Goal: Task Accomplishment & Management: Manage account settings

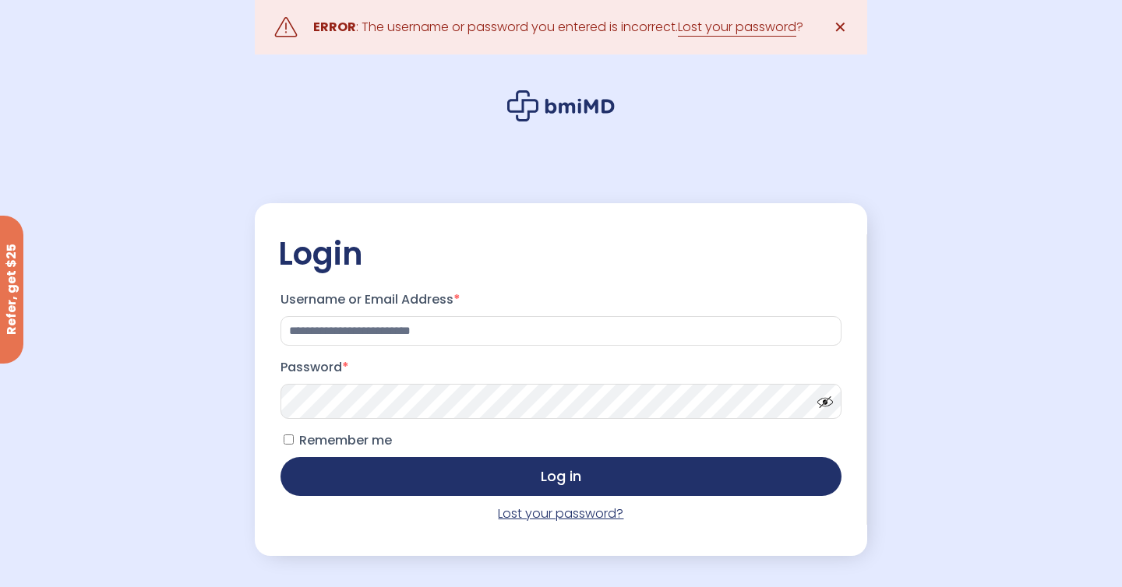
click at [555, 510] on link "Lost your password?" at bounding box center [560, 514] width 125 height 18
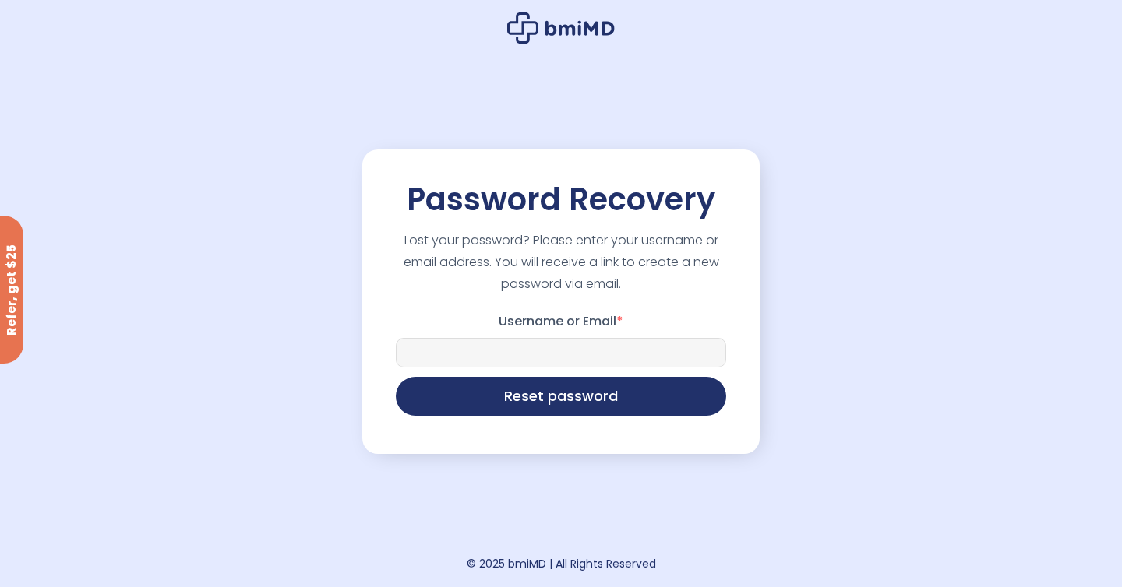
click at [563, 353] on input "Username or Email *" at bounding box center [561, 353] width 330 height 30
type input "**********"
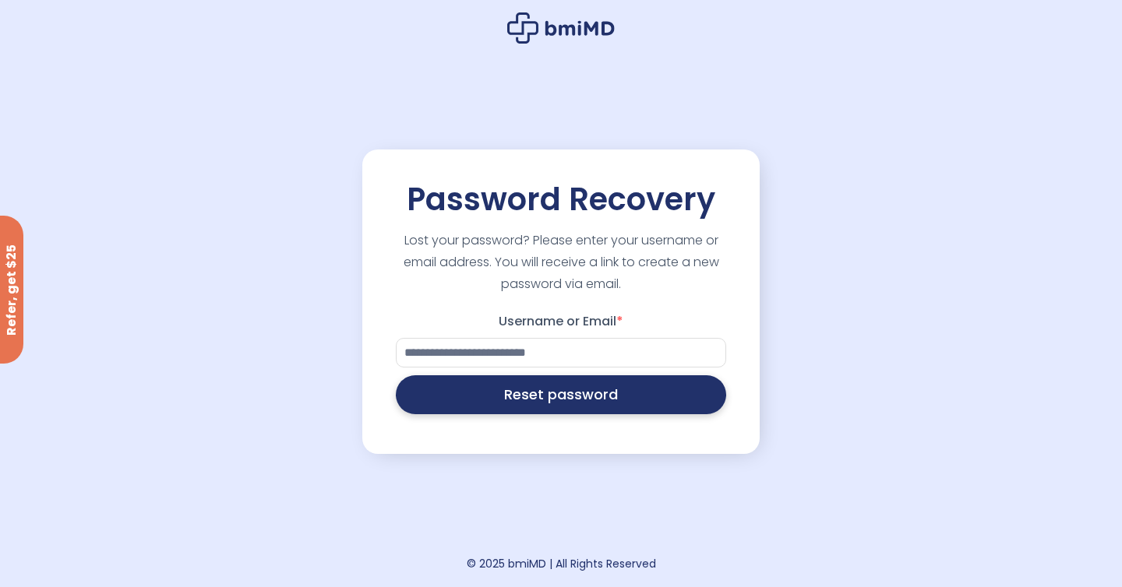
click at [559, 405] on button "Reset password" at bounding box center [561, 395] width 330 height 39
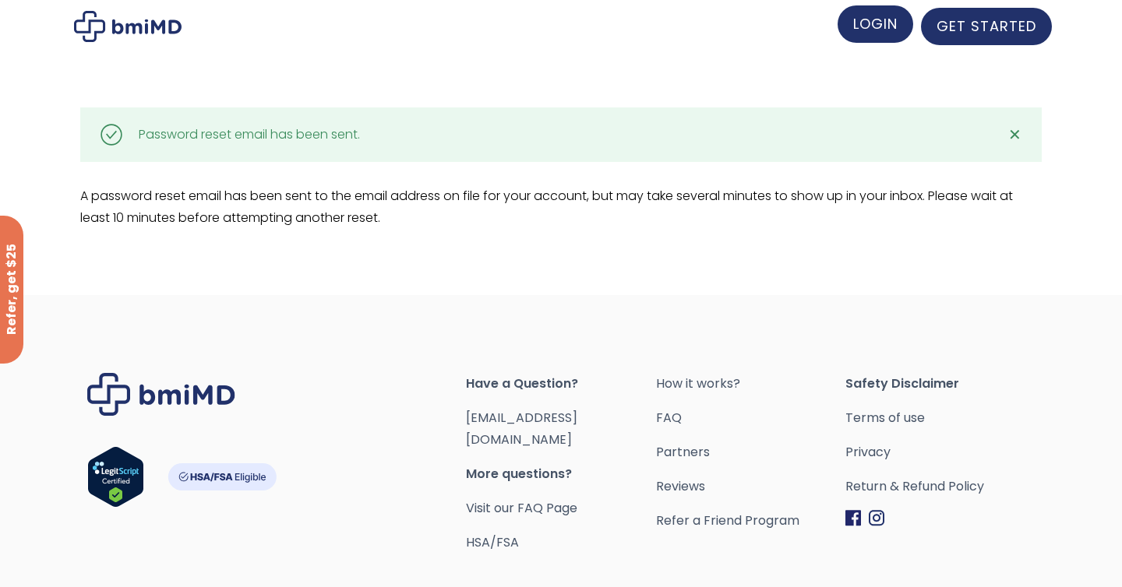
click at [886, 21] on span "LOGIN" at bounding box center [875, 23] width 44 height 19
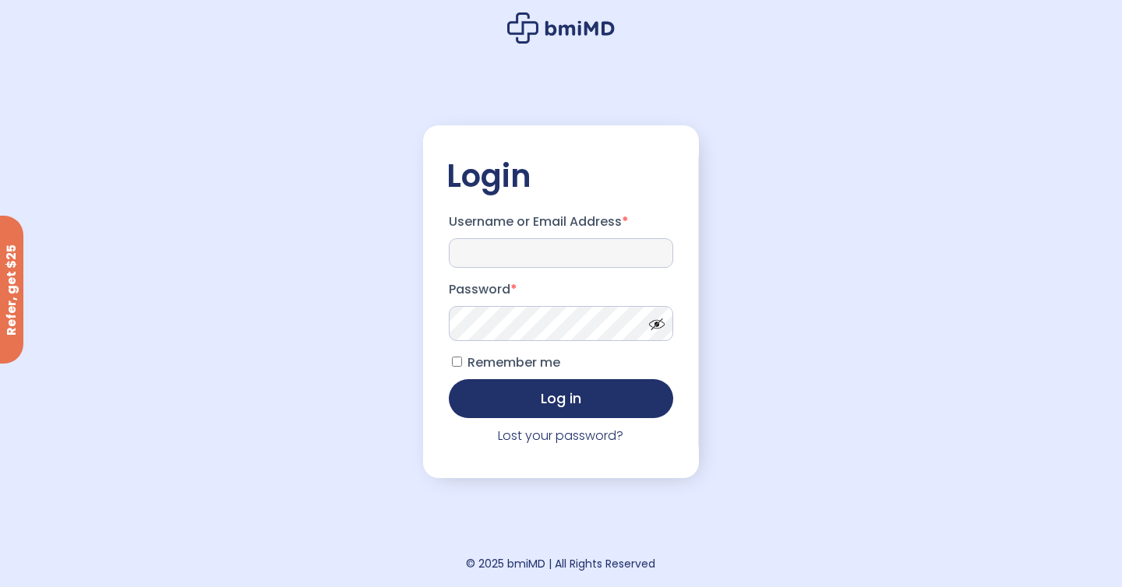
click at [524, 243] on input "Username or Email Address *" at bounding box center [561, 253] width 224 height 30
type input "**********"
click at [449, 379] on button "Log in" at bounding box center [561, 398] width 224 height 39
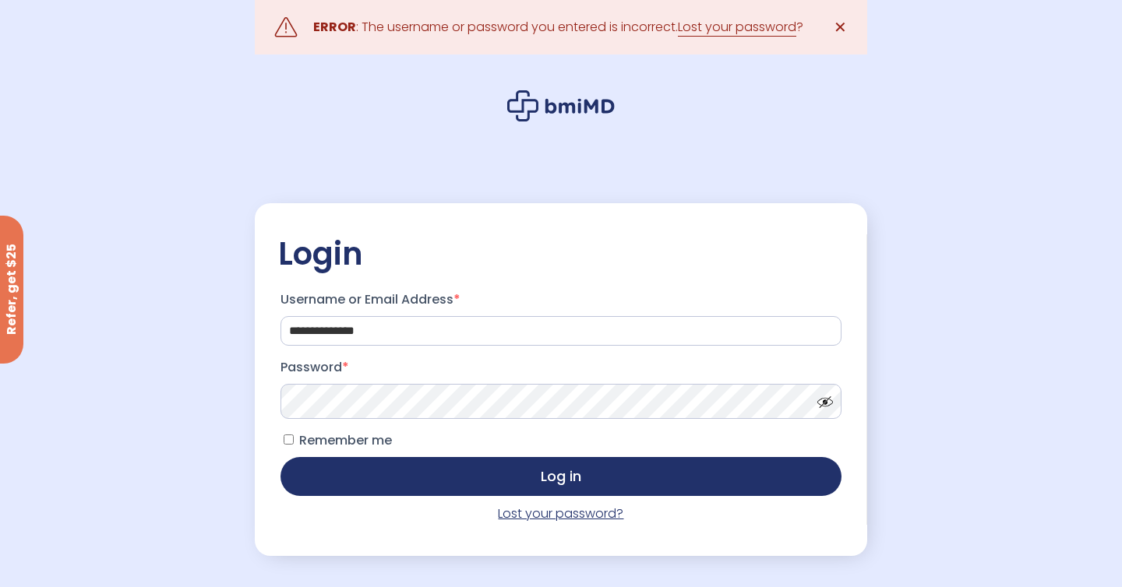
click at [528, 516] on link "Lost your password?" at bounding box center [560, 514] width 125 height 18
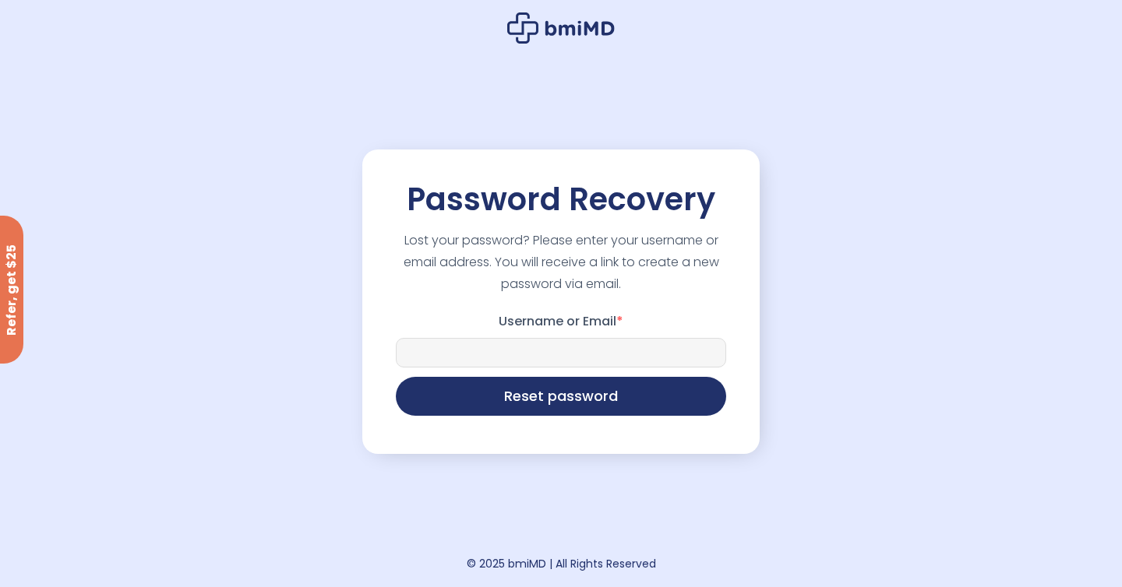
click at [564, 345] on input "Username or Email *" at bounding box center [561, 353] width 330 height 30
type input "**********"
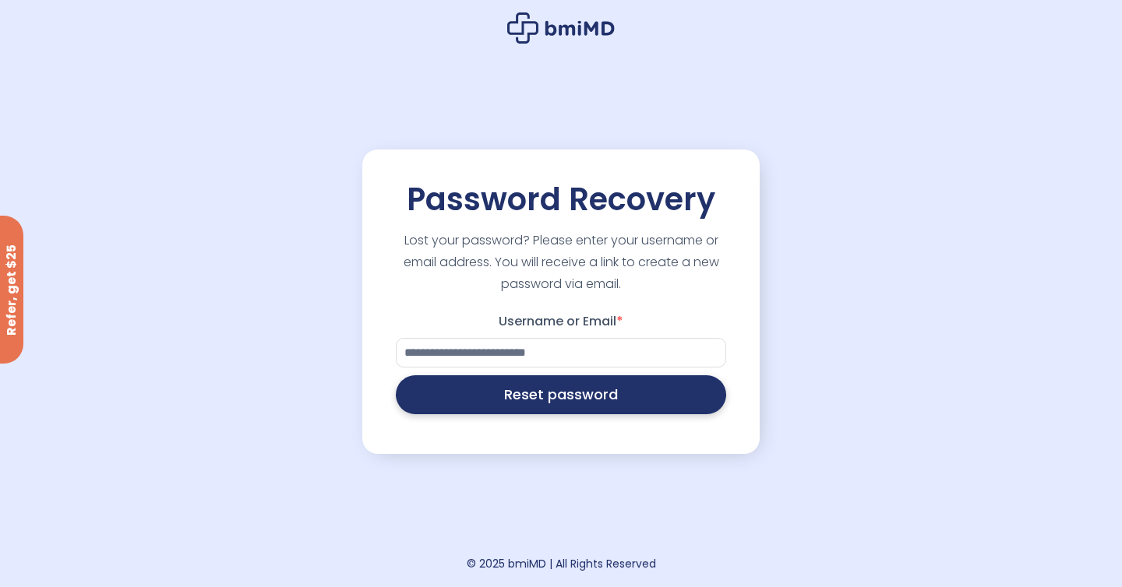
click at [549, 408] on button "Reset password" at bounding box center [561, 395] width 330 height 39
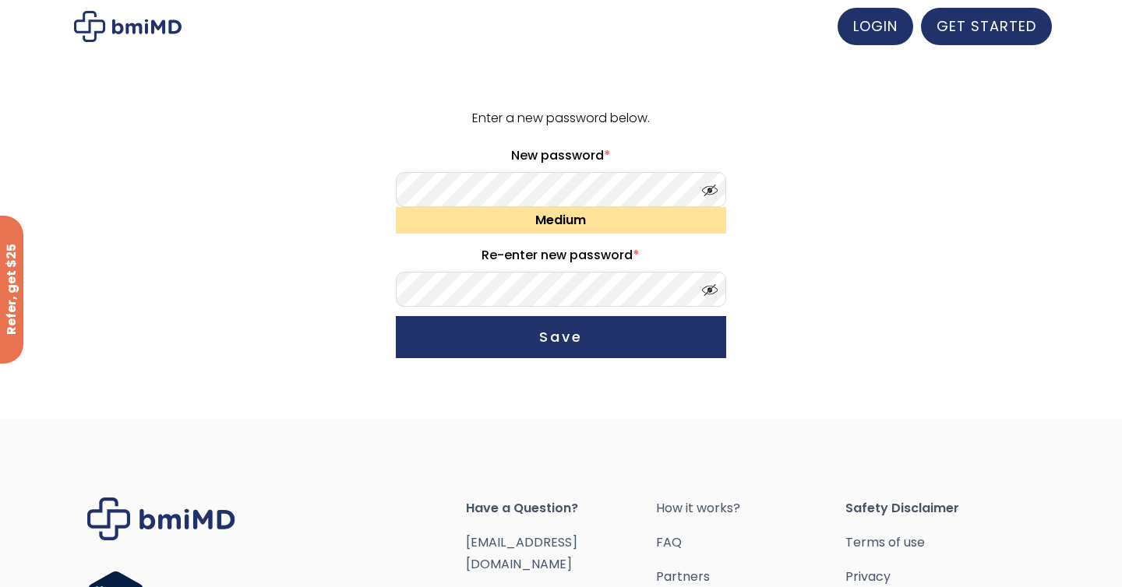
click at [396, 316] on button "Save" at bounding box center [561, 337] width 330 height 42
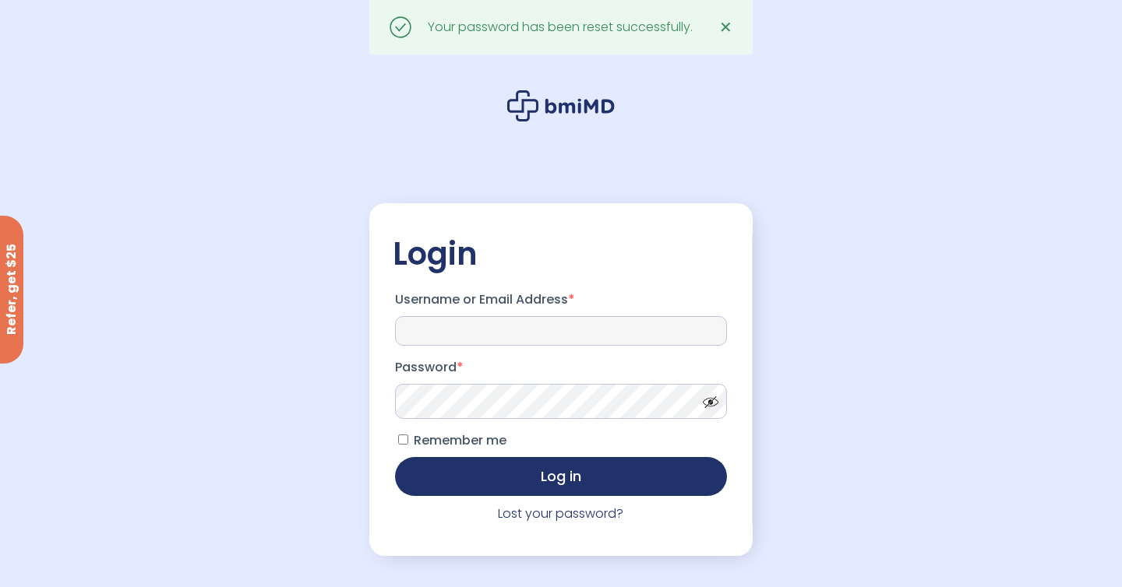
click at [583, 337] on input "Username or Email Address *" at bounding box center [561, 331] width 333 height 30
type input "**********"
click at [395, 457] on button "Log in" at bounding box center [561, 476] width 333 height 39
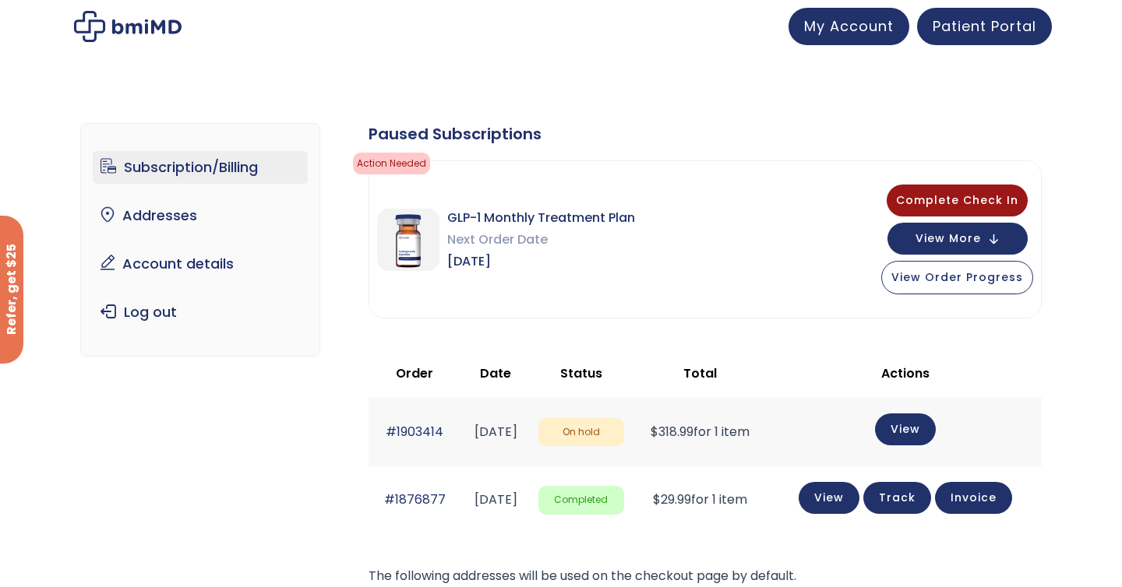
click at [558, 51] on div at bounding box center [561, 26] width 1122 height 53
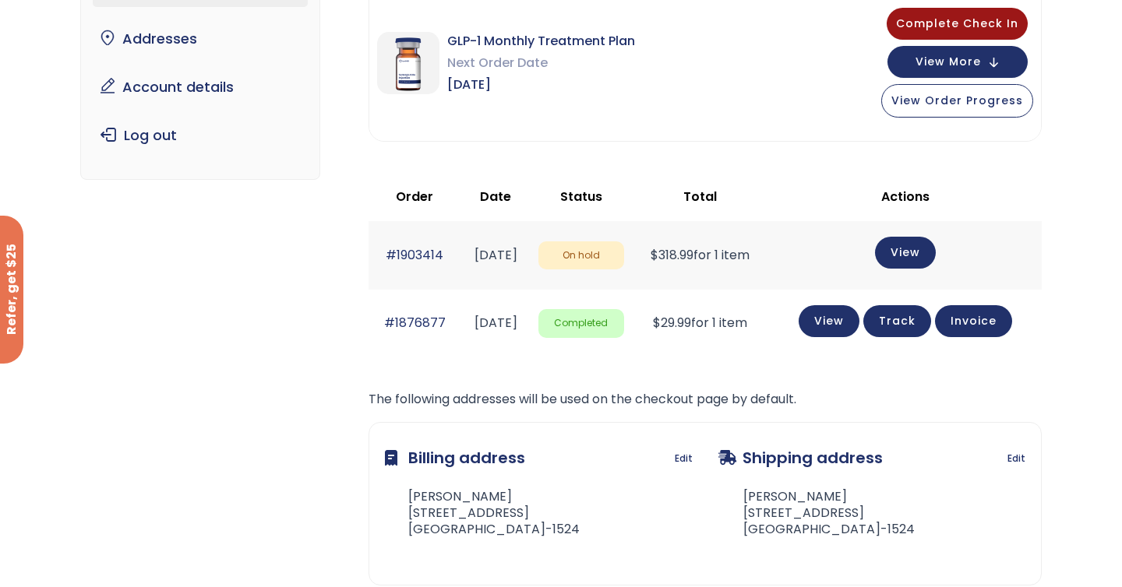
scroll to position [183, 0]
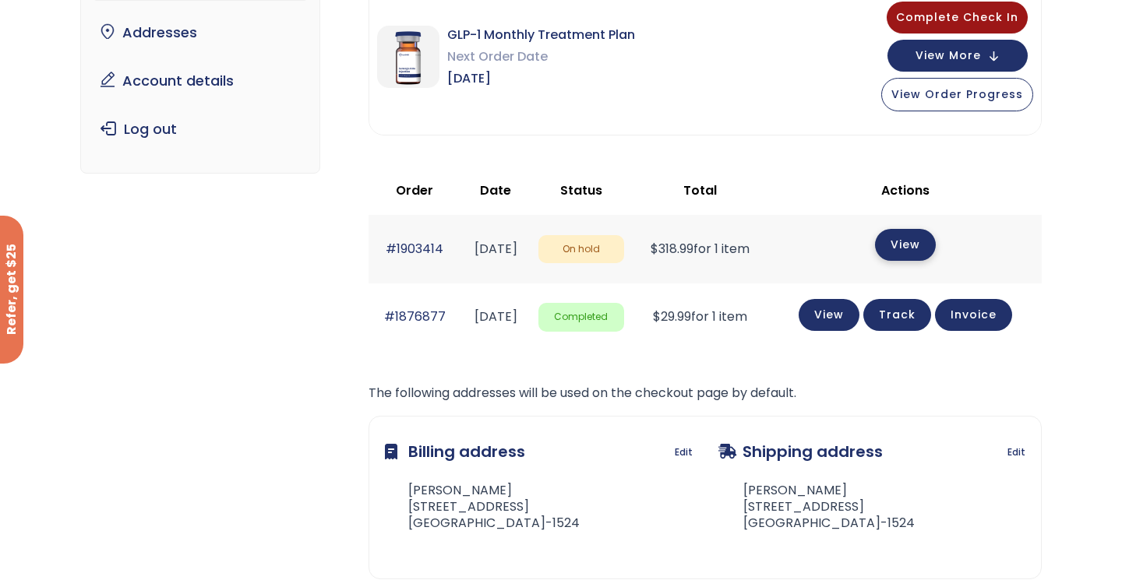
click at [902, 242] on link "View" at bounding box center [905, 245] width 61 height 32
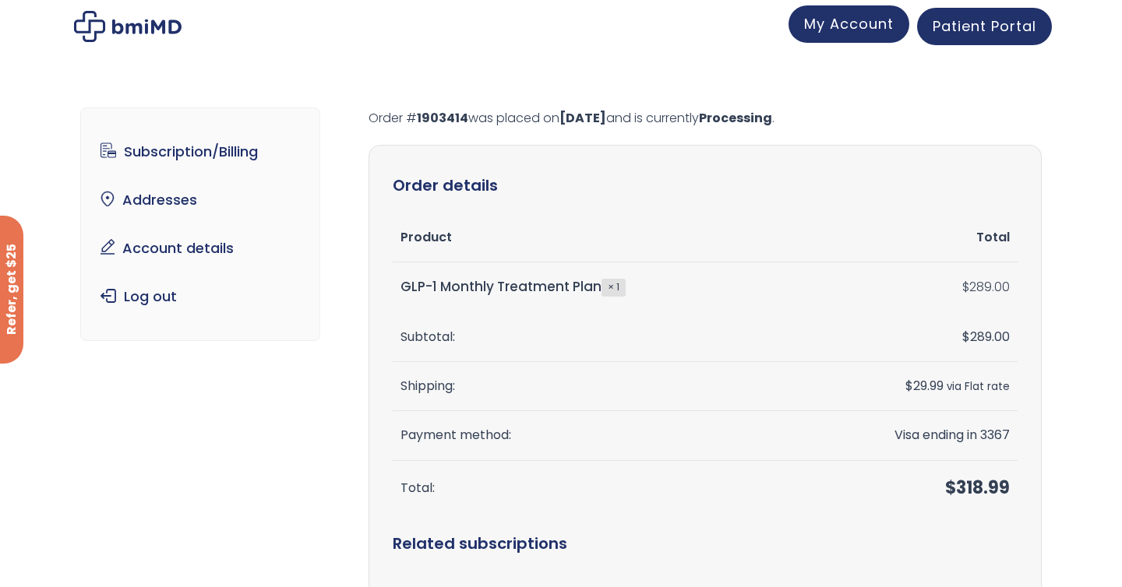
click at [866, 21] on span "My Account" at bounding box center [849, 23] width 90 height 19
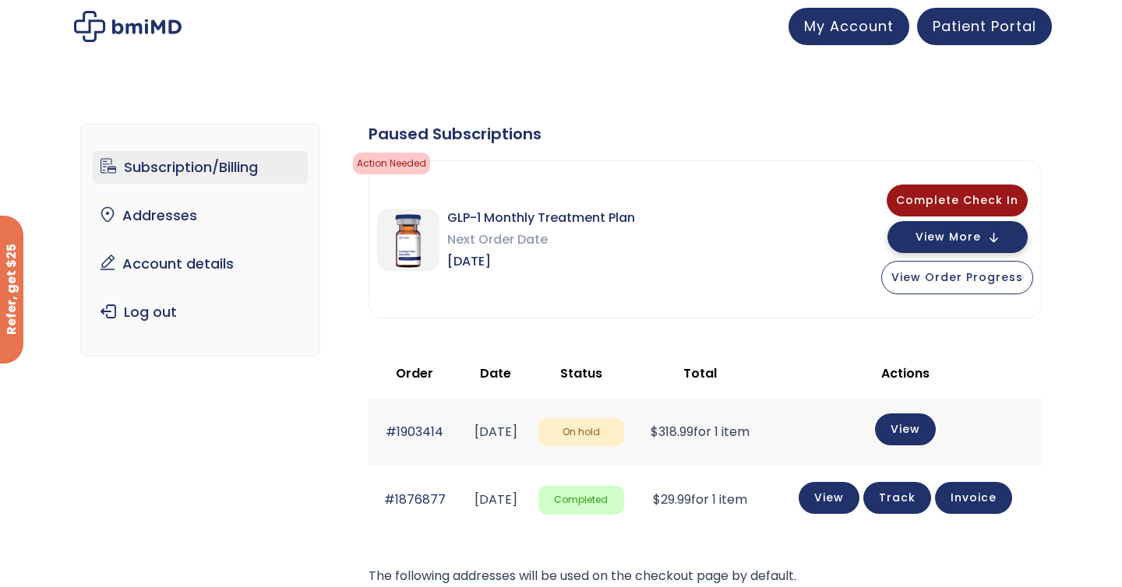
click at [1001, 238] on button "View More" at bounding box center [957, 237] width 140 height 32
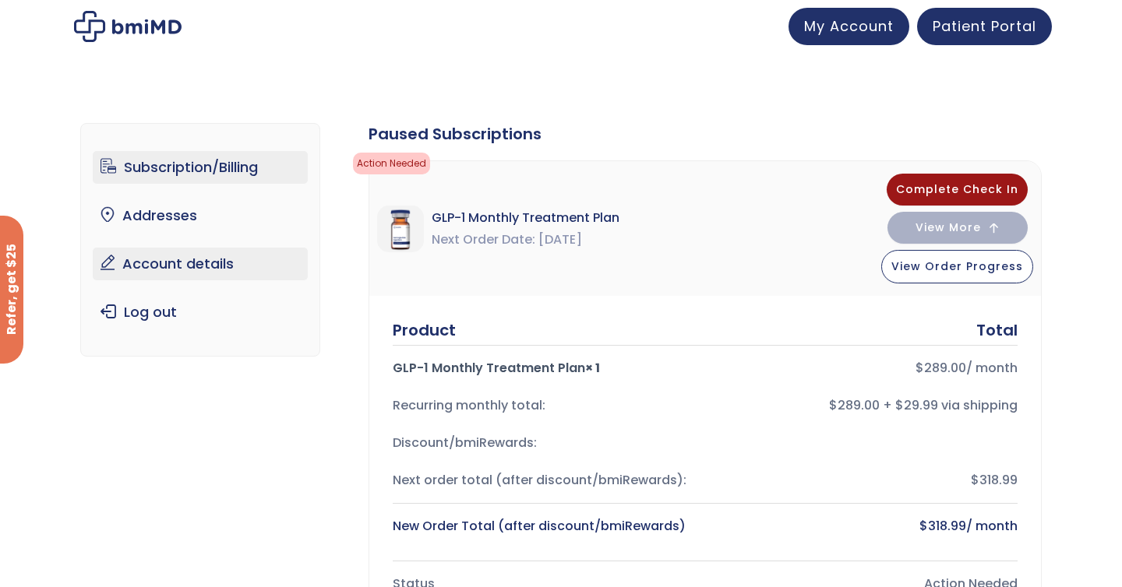
click at [176, 270] on link "Account details" at bounding box center [201, 264] width 216 height 33
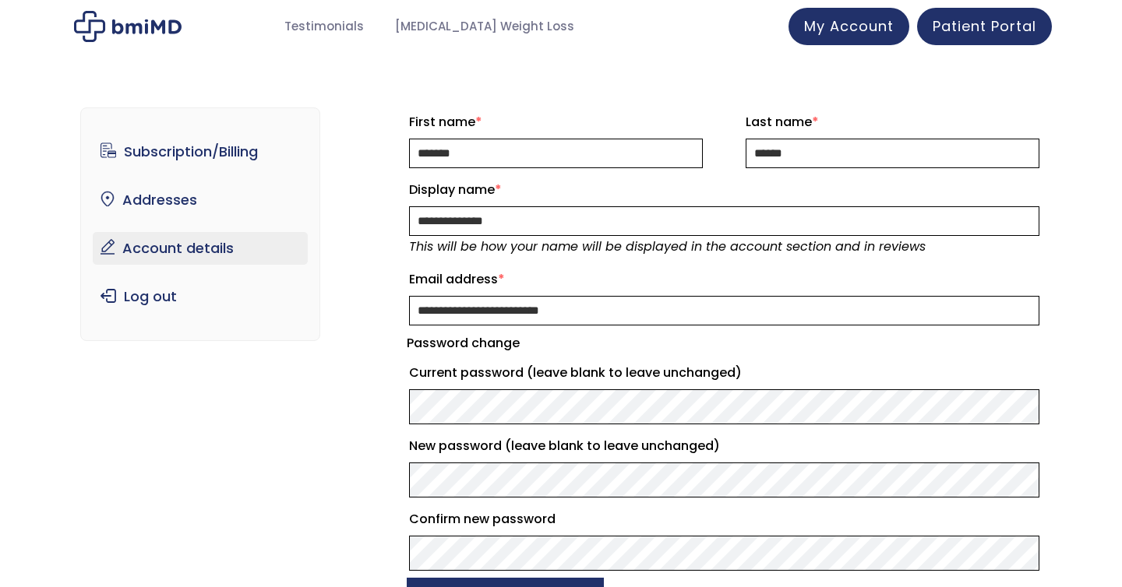
click at [176, 270] on ul "Subscription/Billing bmiRewards Addresses Account details Submit a Review Log o…" at bounding box center [201, 225] width 216 height 178
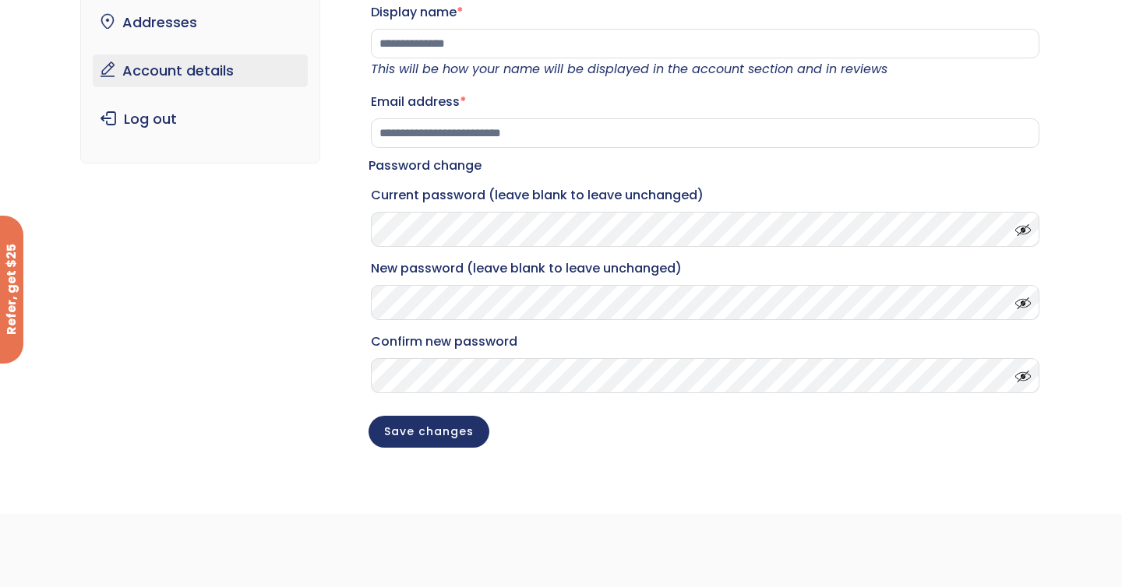
scroll to position [41, 0]
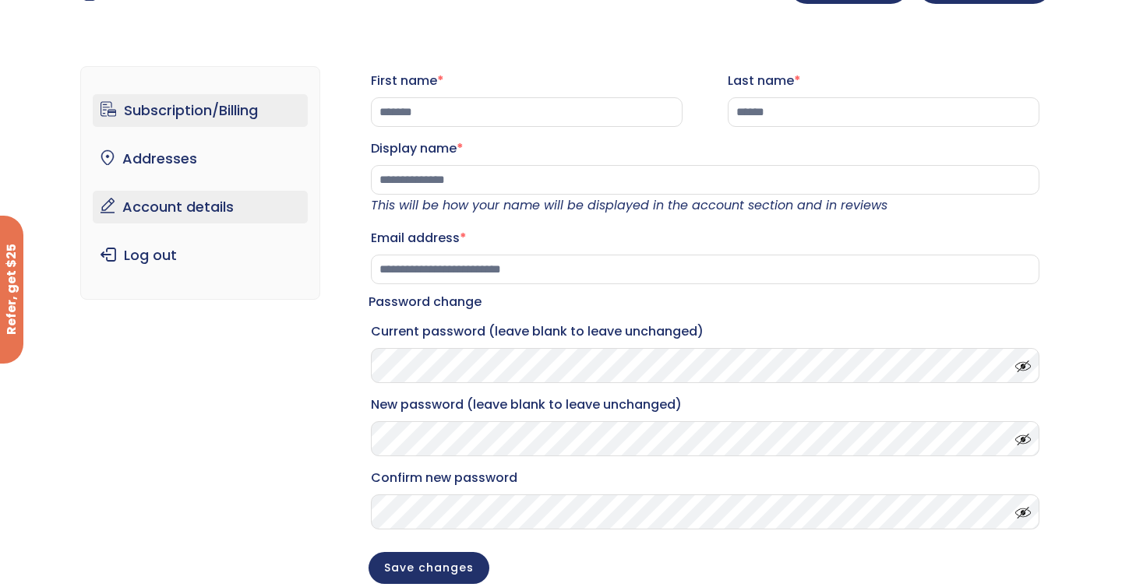
click at [229, 115] on link "Subscription/Billing" at bounding box center [201, 110] width 216 height 33
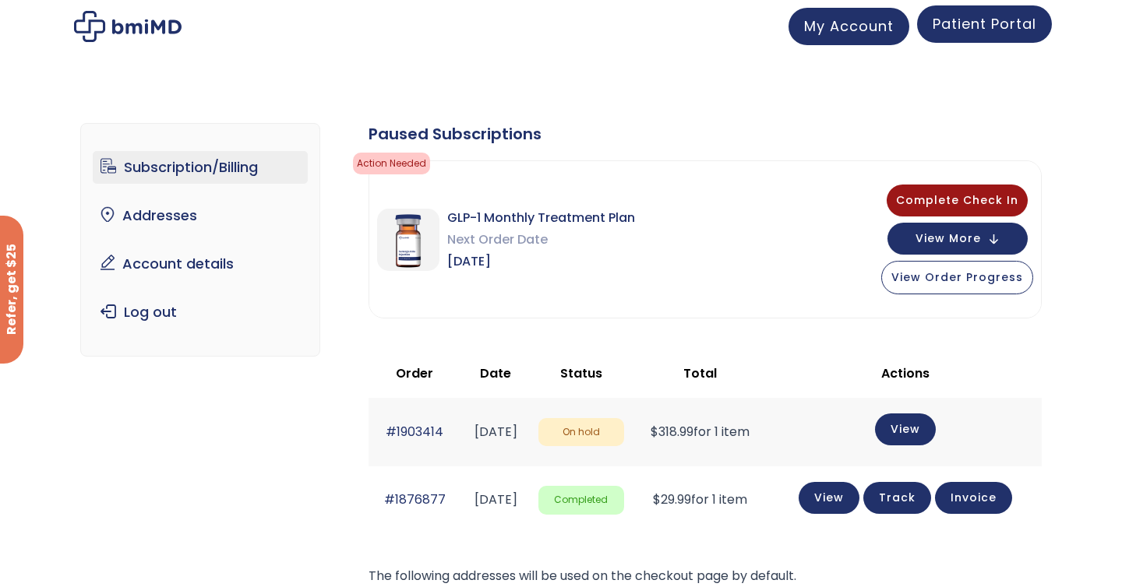
click at [971, 29] on span "Patient Portal" at bounding box center [985, 23] width 104 height 19
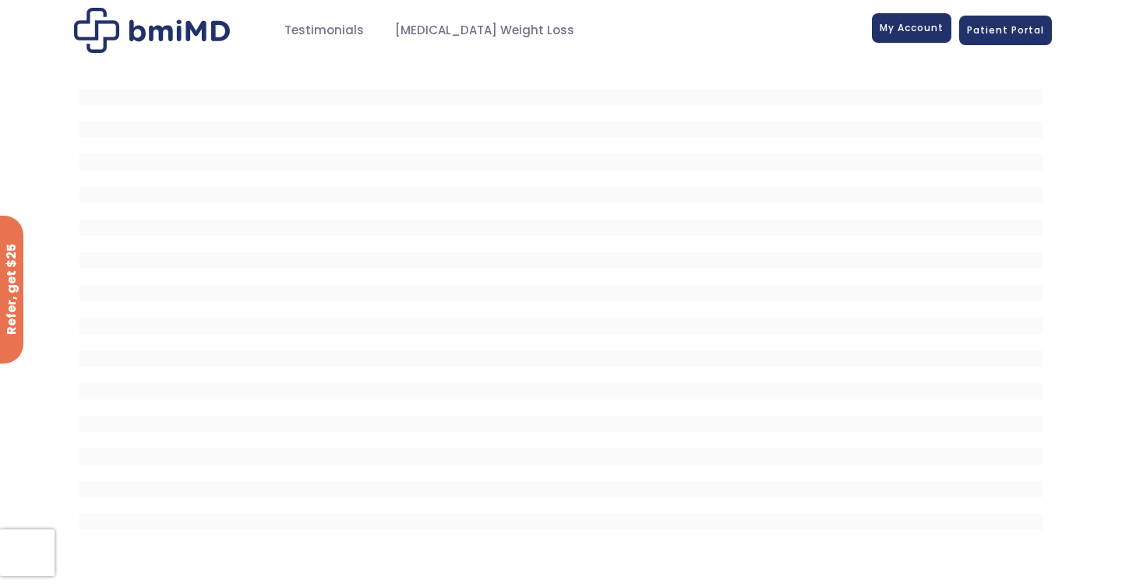
click at [922, 34] on span "My Account" at bounding box center [912, 27] width 64 height 13
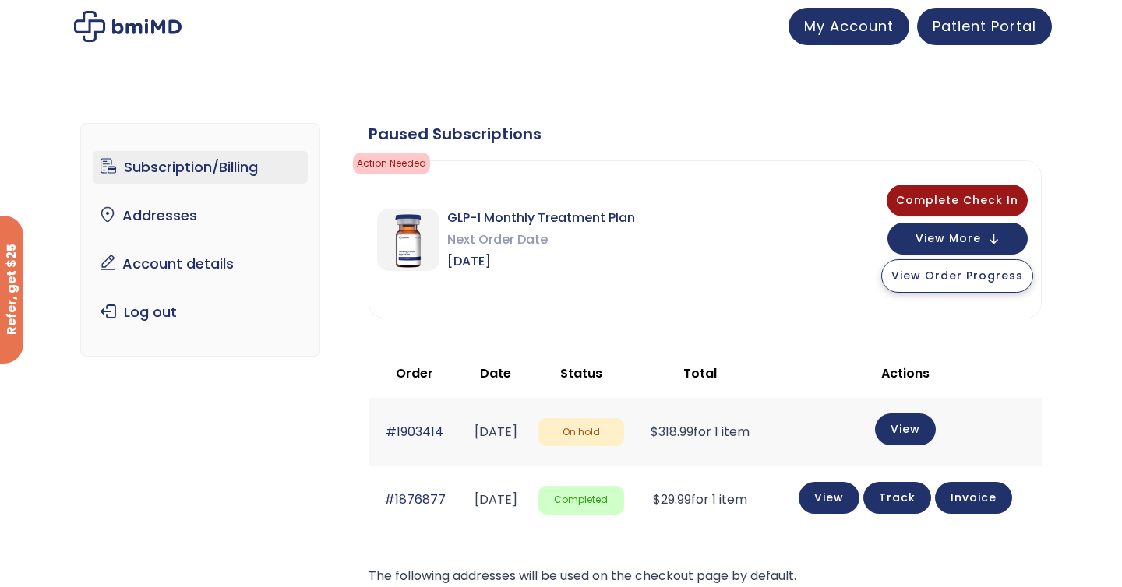
click at [972, 275] on span "View Order Progress" at bounding box center [957, 276] width 132 height 16
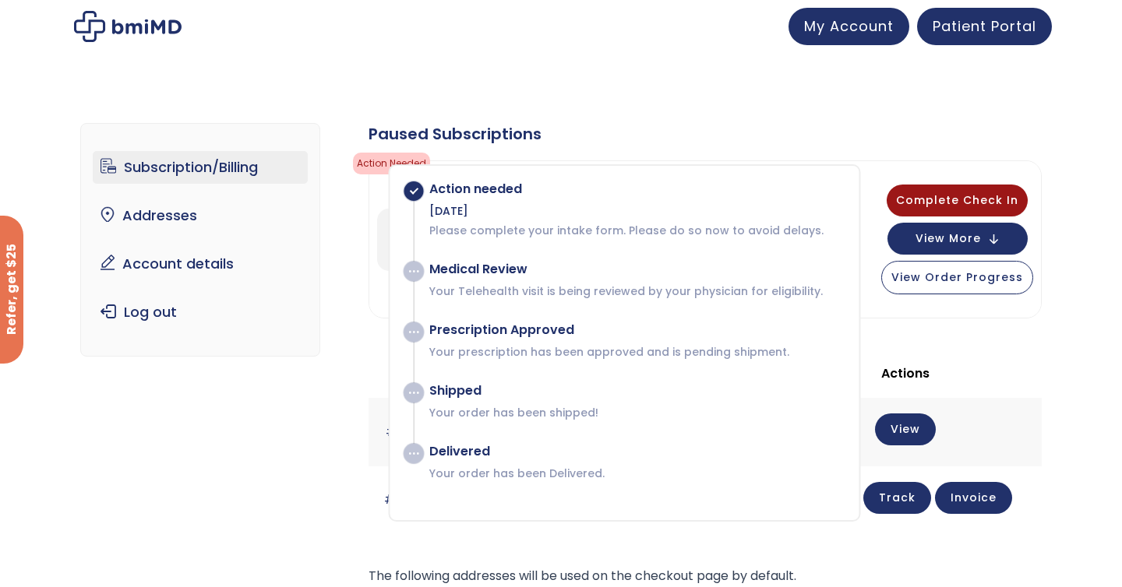
scroll to position [4, 0]
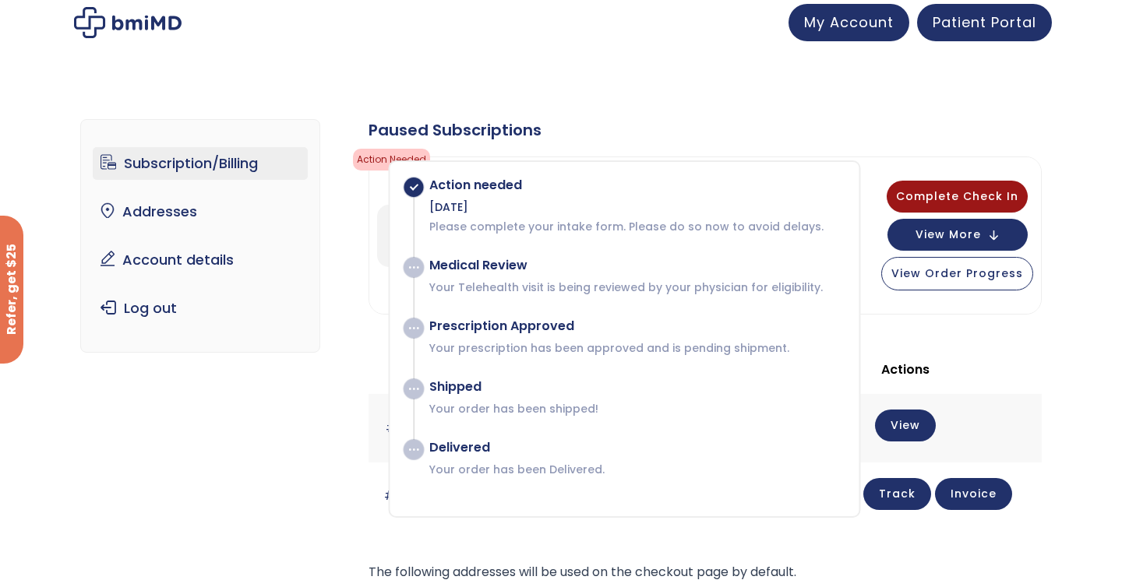
click at [690, 101] on div "Subscription/Billing bmiRewards Addresses Account details Submit a Review Log o…" at bounding box center [561, 467] width 962 height 759
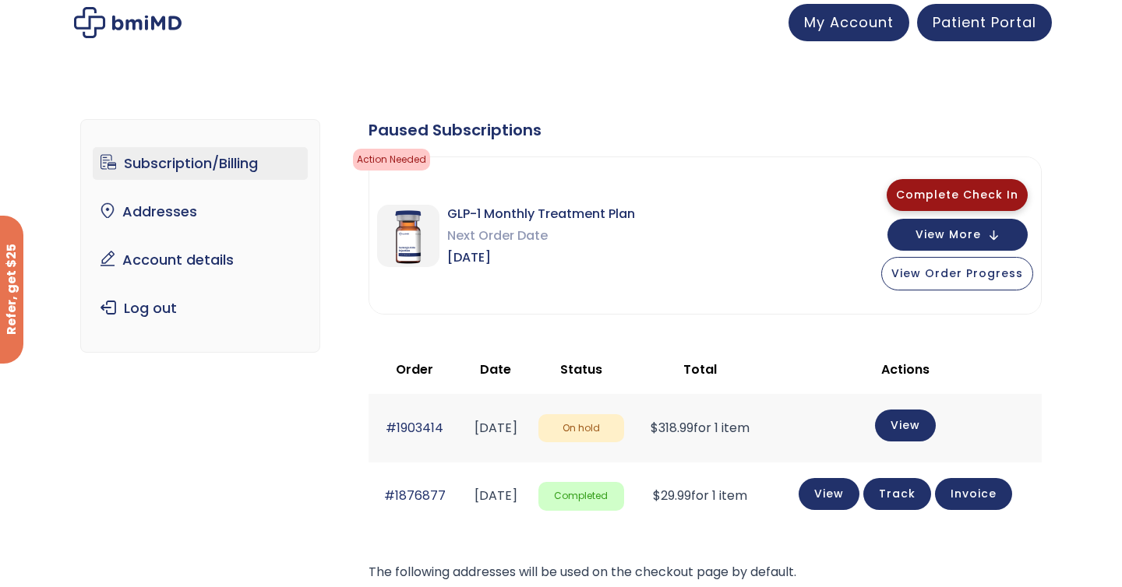
click at [982, 192] on span "Complete Check In" at bounding box center [957, 195] width 122 height 16
click at [838, 24] on span "My Account" at bounding box center [849, 19] width 90 height 19
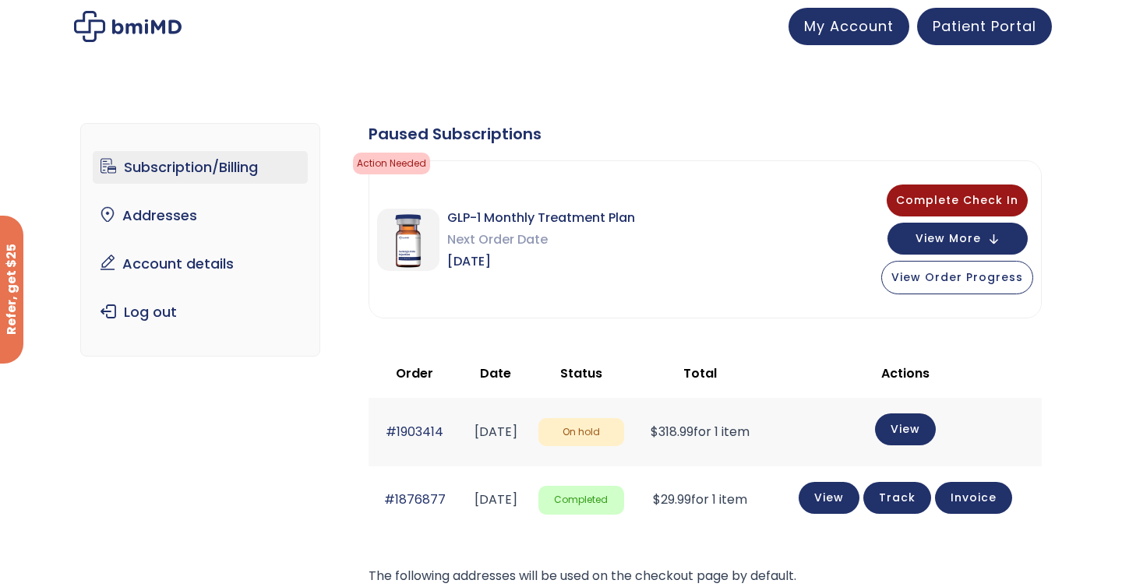
click at [230, 155] on link "Subscription/Billing" at bounding box center [201, 167] width 216 height 33
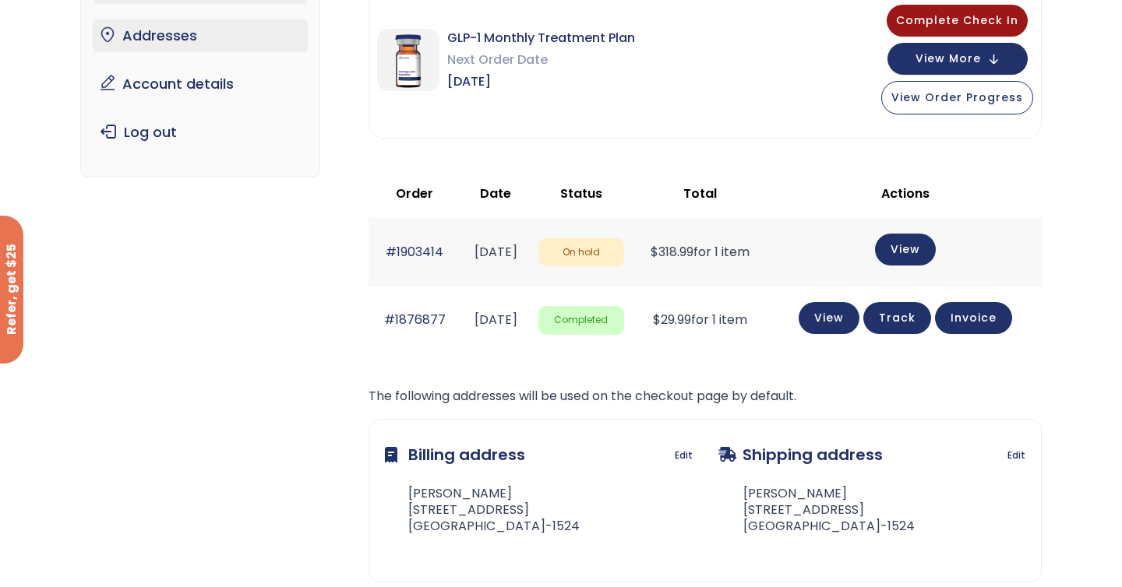
scroll to position [51, 0]
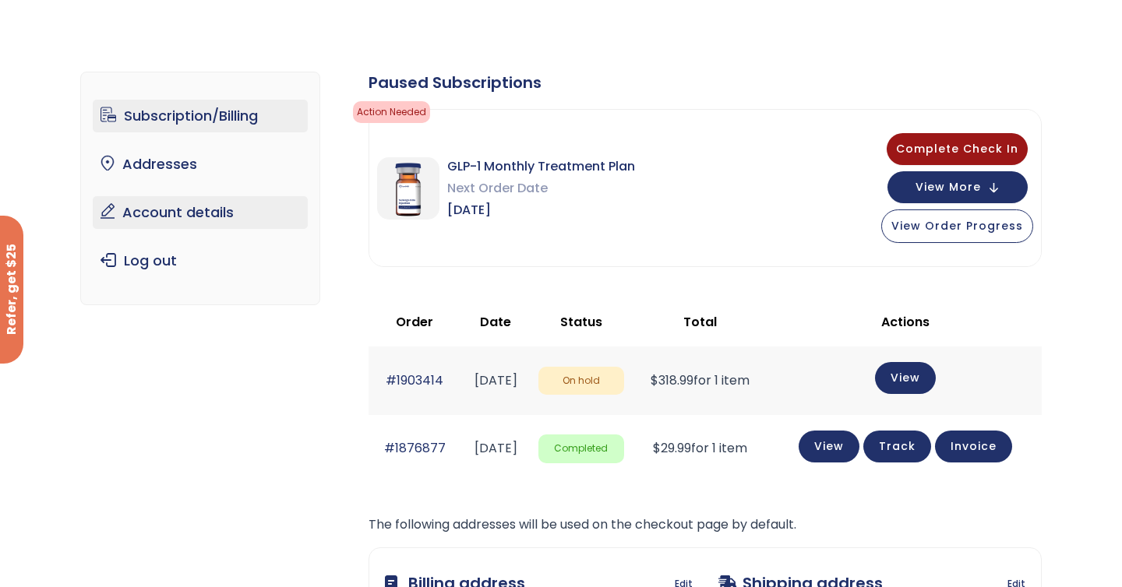
click at [158, 212] on link "Account details" at bounding box center [201, 212] width 216 height 33
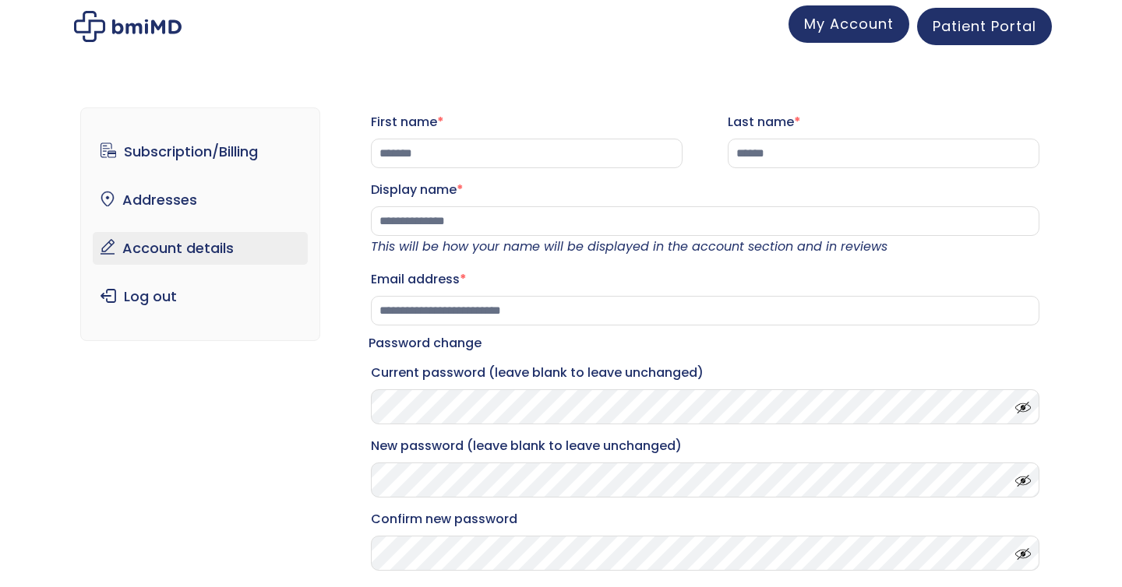
click at [833, 34] on span "My Account" at bounding box center [849, 23] width 90 height 19
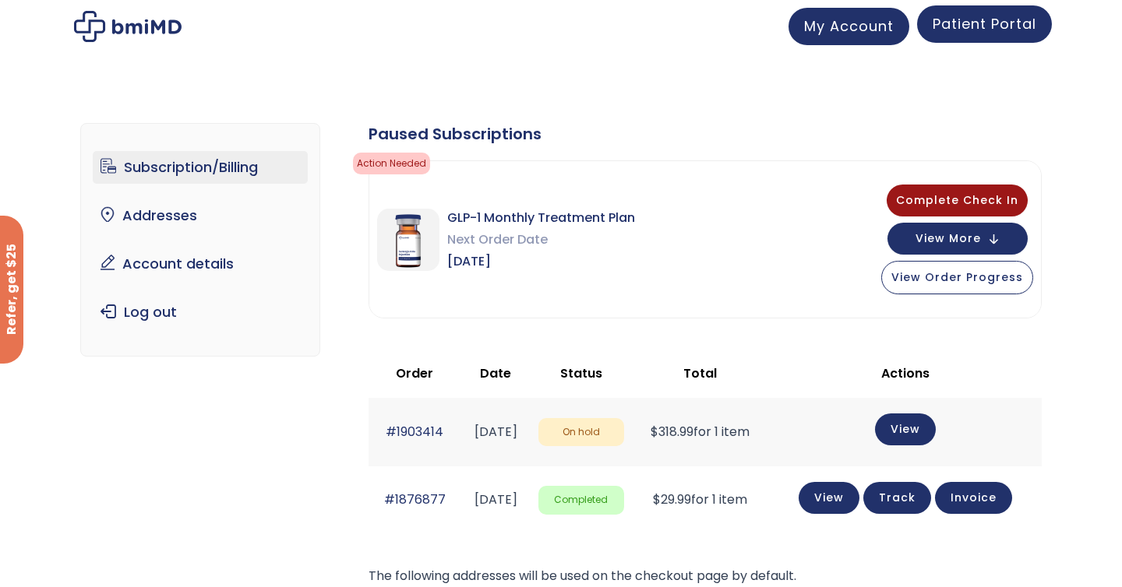
click at [961, 29] on span "Patient Portal" at bounding box center [985, 23] width 104 height 19
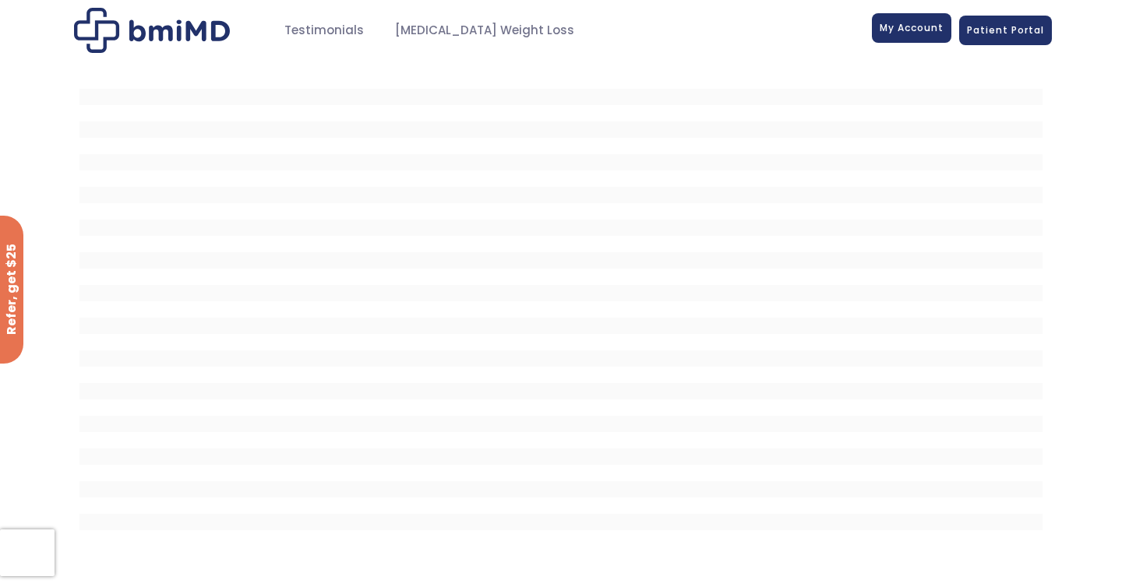
click at [910, 42] on link "My Account" at bounding box center [911, 28] width 79 height 30
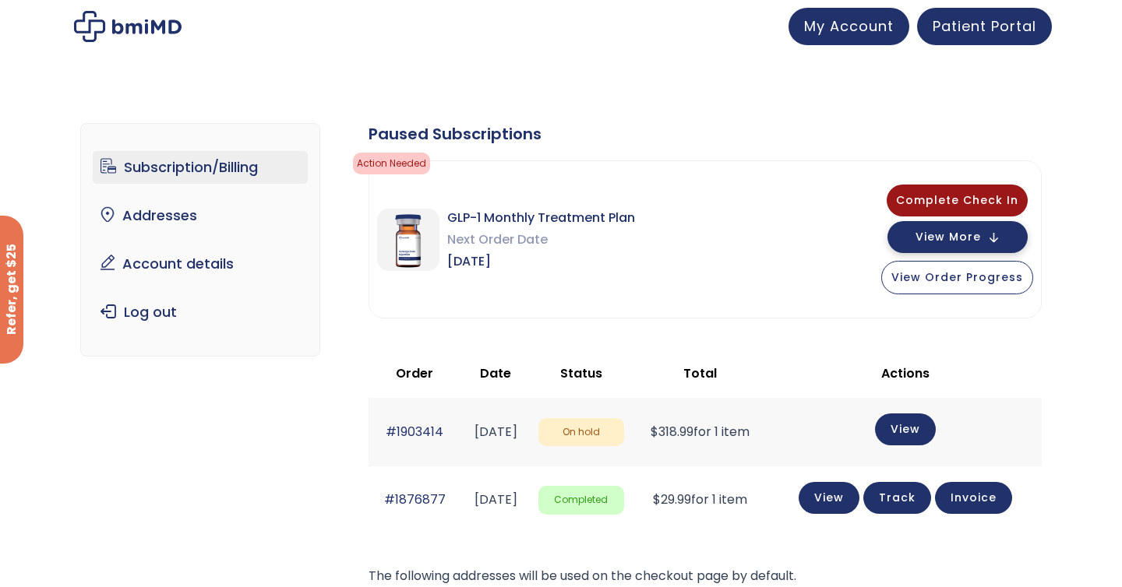
click at [964, 238] on span "View More" at bounding box center [947, 237] width 65 height 10
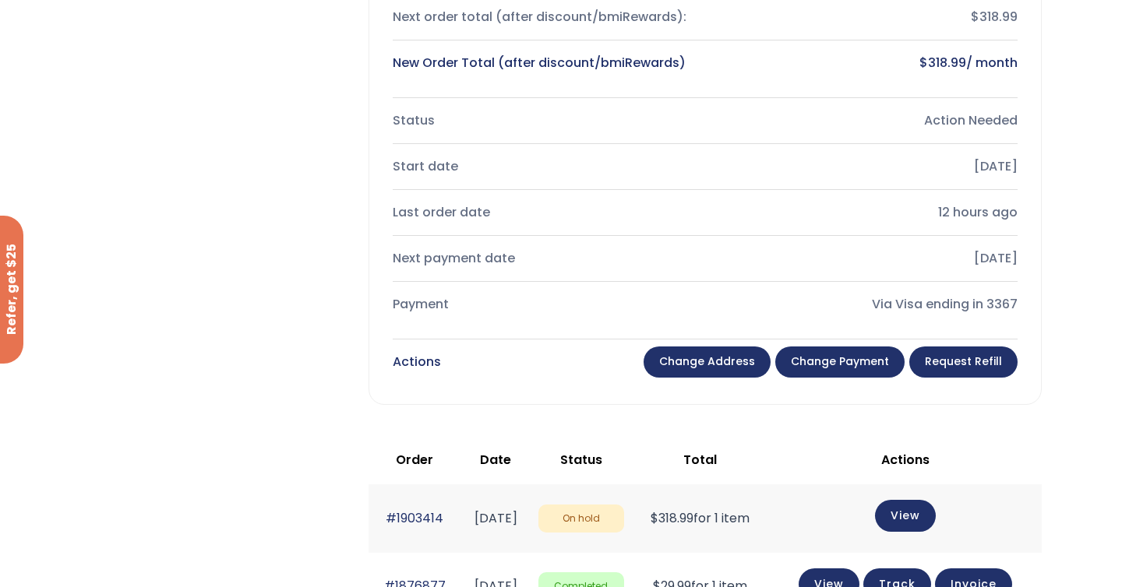
scroll to position [523, 0]
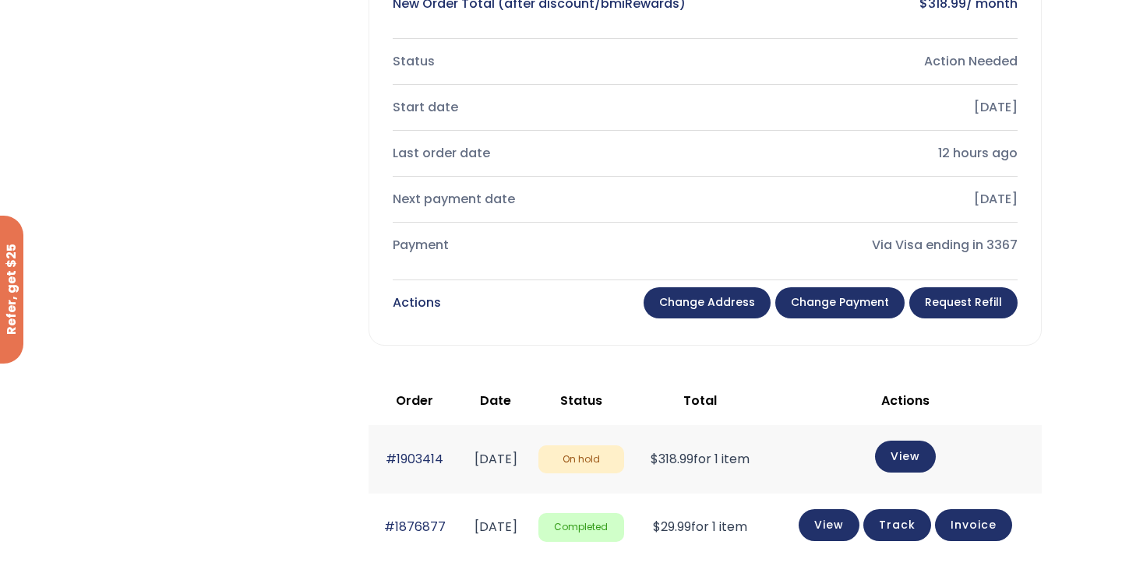
click at [624, 464] on span "On hold" at bounding box center [581, 460] width 86 height 29
click at [900, 467] on link "View" at bounding box center [905, 455] width 61 height 32
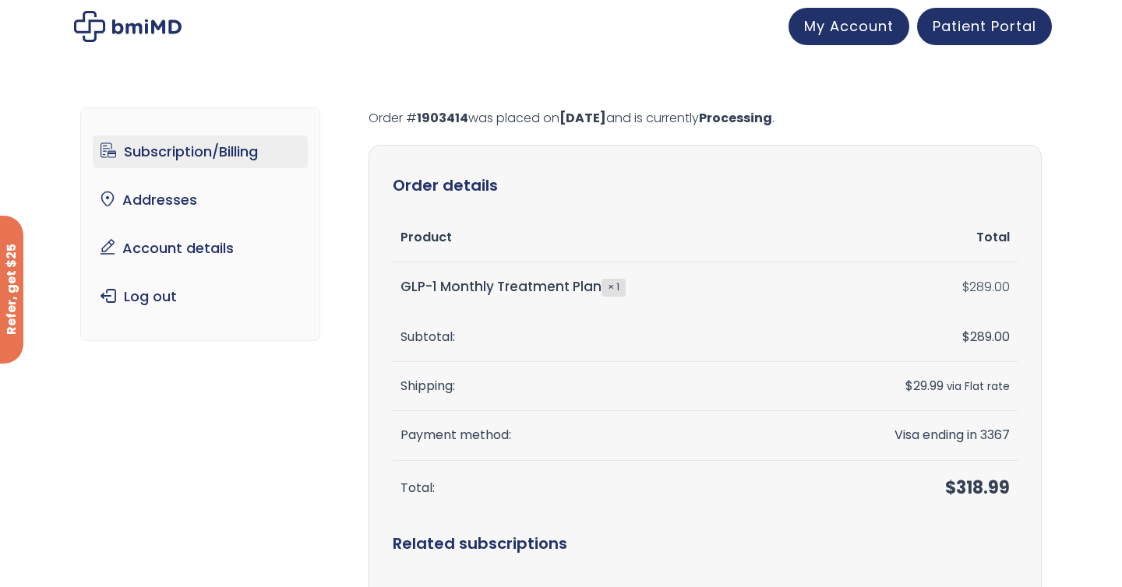
click at [186, 158] on link "Subscription/Billing" at bounding box center [201, 152] width 216 height 33
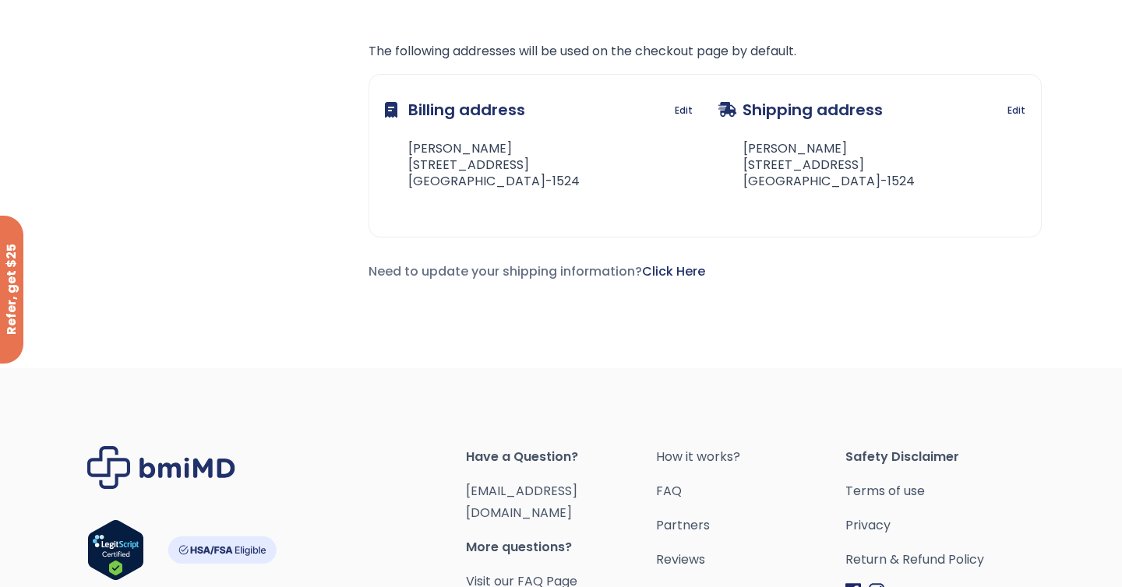
scroll to position [527, 0]
click at [539, 460] on span "Have a Question?" at bounding box center [560, 456] width 189 height 22
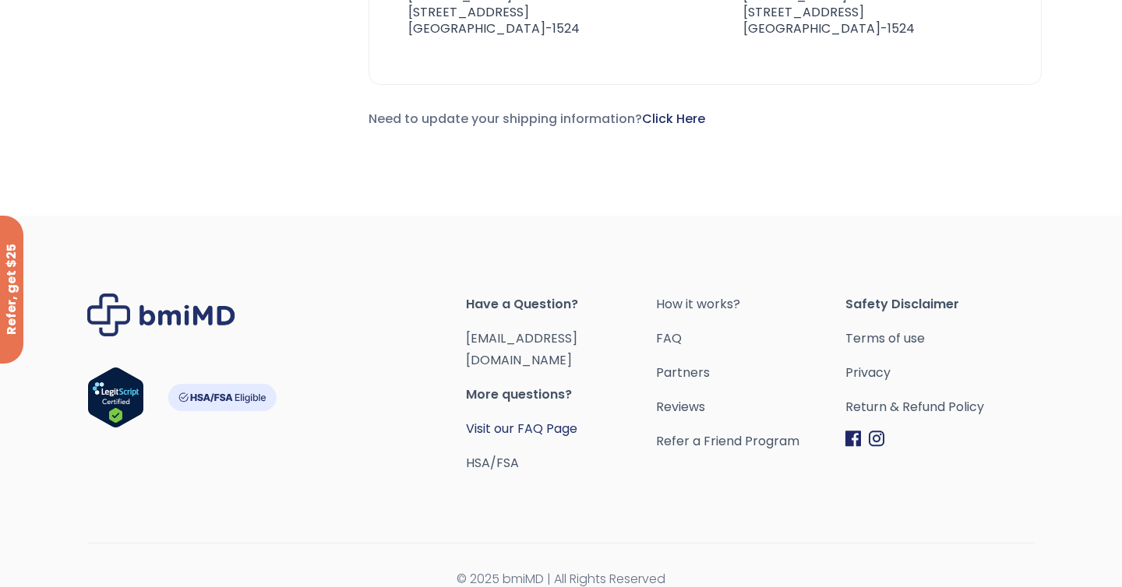
click at [502, 420] on link "Visit our FAQ Page" at bounding box center [521, 429] width 111 height 18
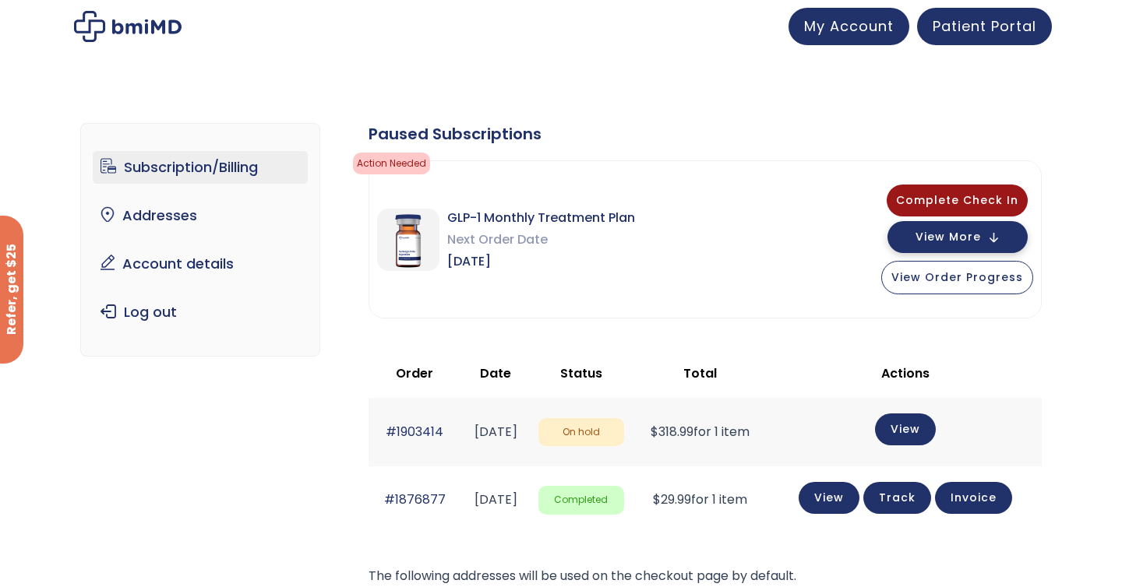
click at [922, 238] on span "View More" at bounding box center [947, 237] width 65 height 10
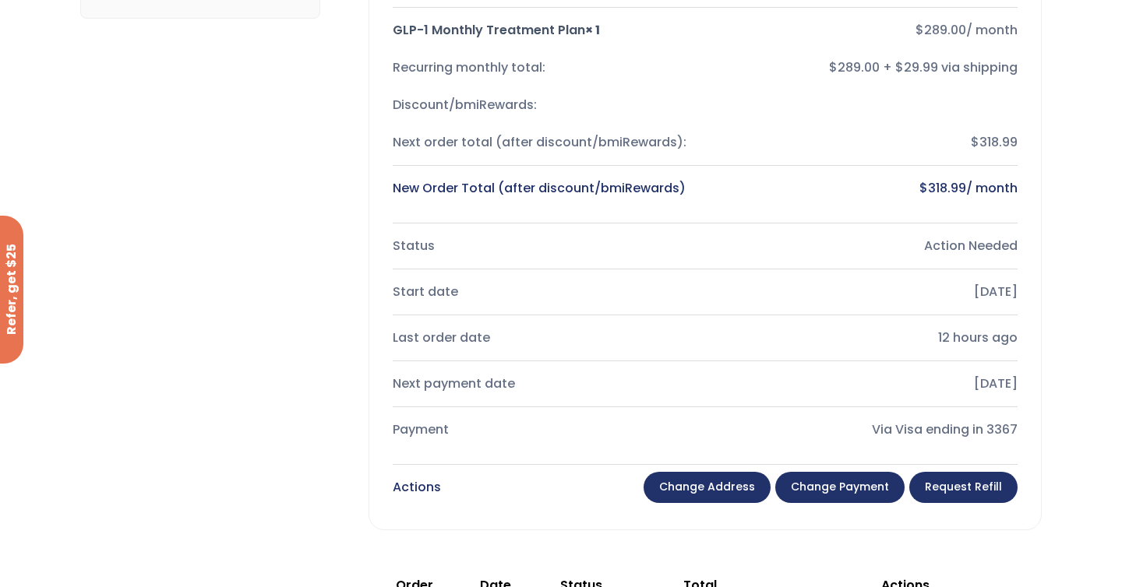
scroll to position [346, 0]
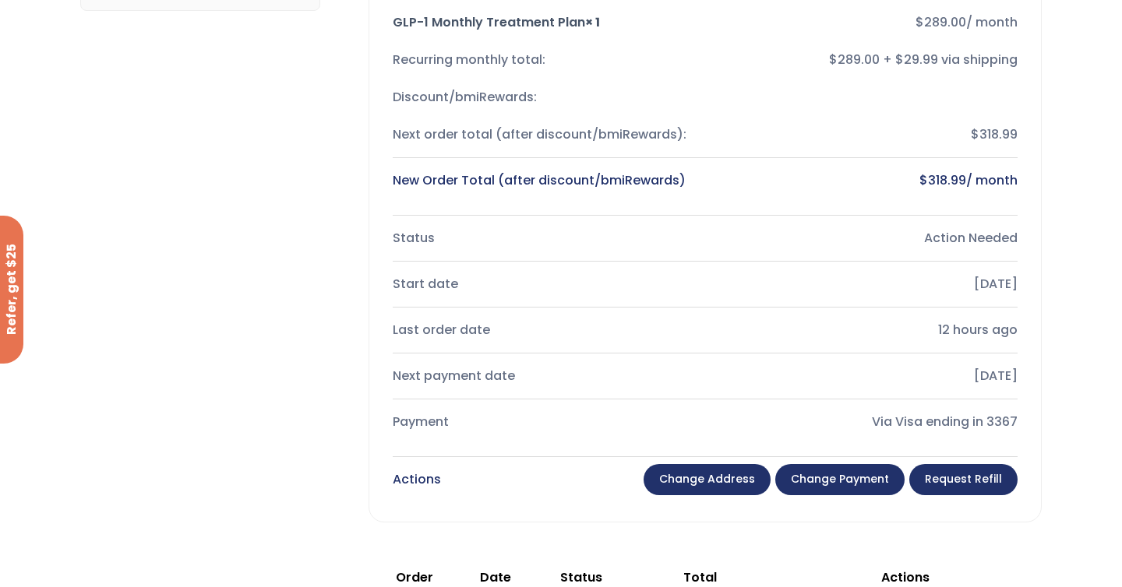
click at [846, 483] on link "Change payment" at bounding box center [839, 479] width 129 height 31
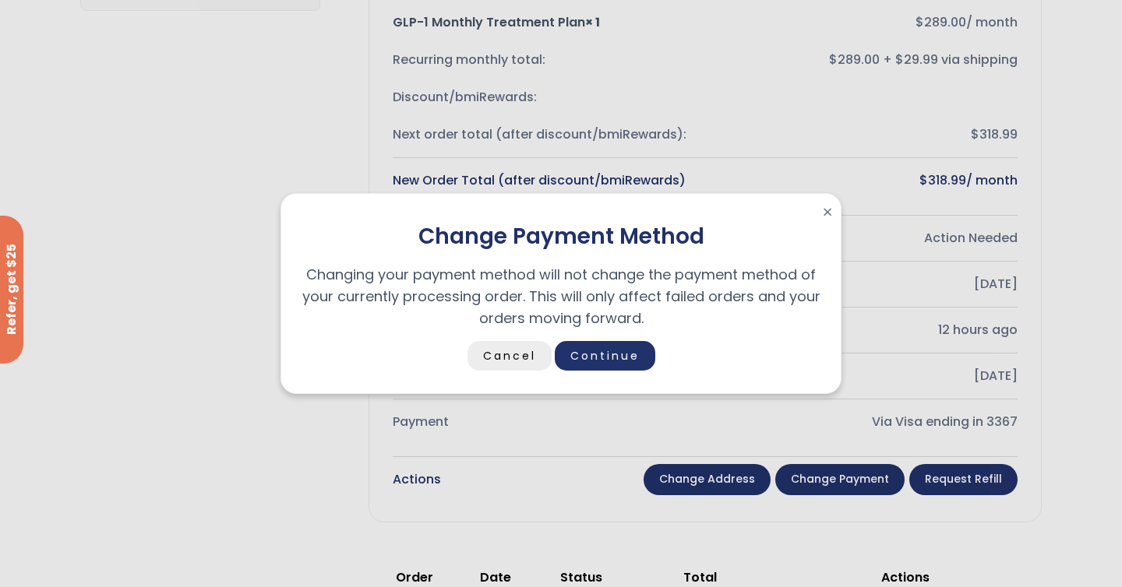
click at [509, 358] on link "Cancel" at bounding box center [509, 356] width 84 height 30
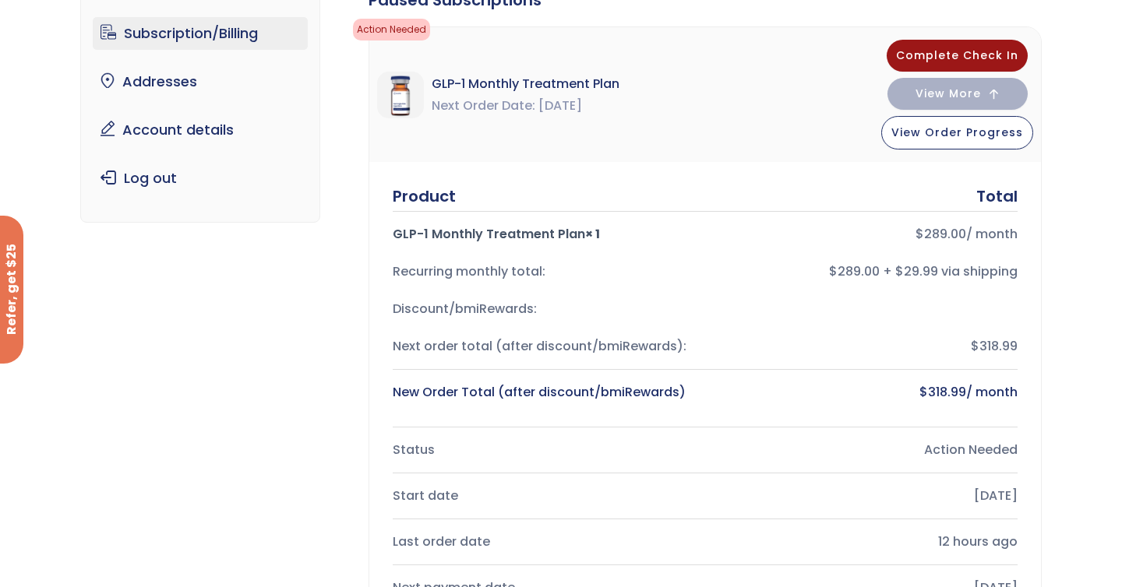
scroll to position [131, 0]
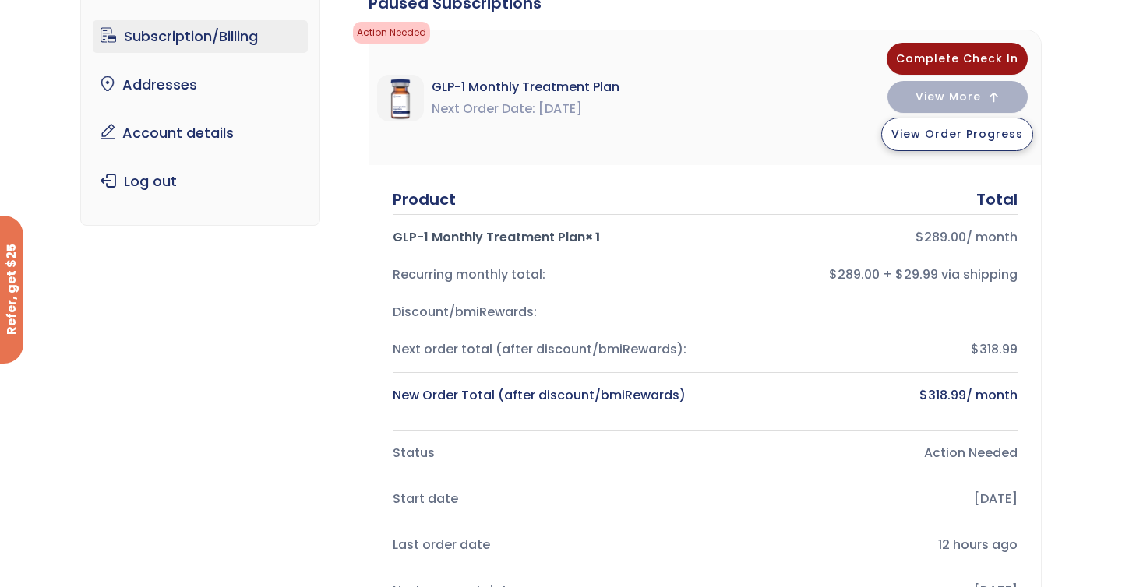
click at [927, 136] on span "View Order Progress" at bounding box center [957, 134] width 132 height 16
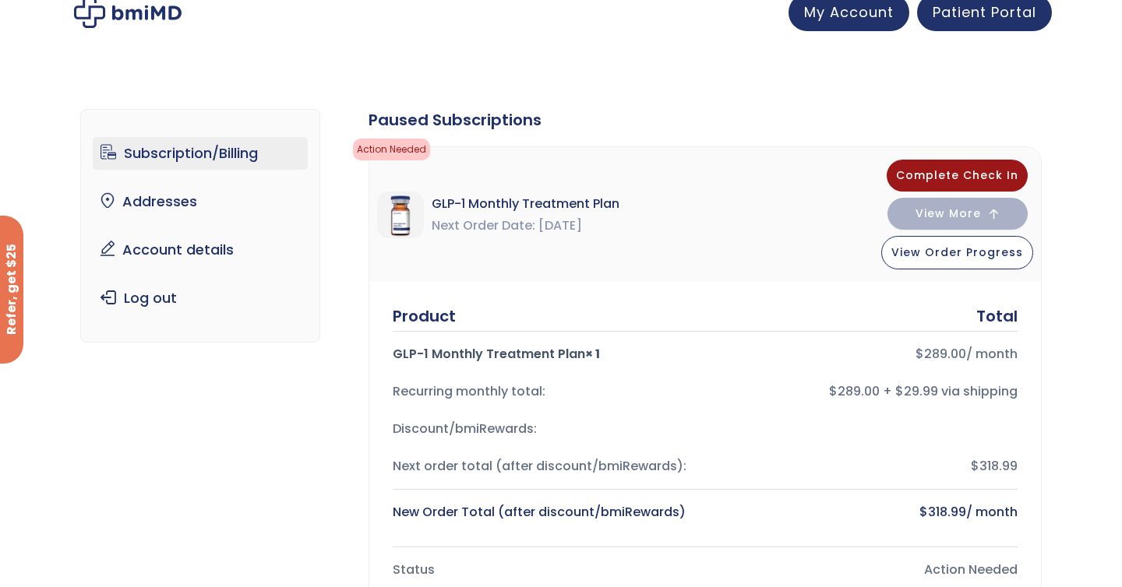
scroll to position [0, 0]
